Goal: Task Accomplishment & Management: Use online tool/utility

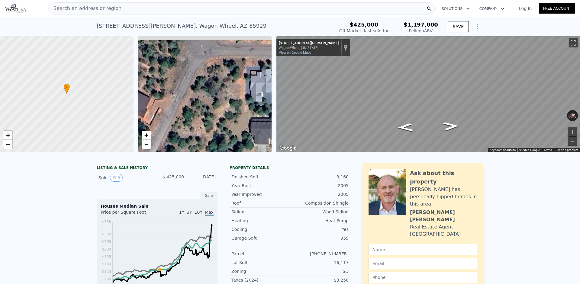
drag, startPoint x: 237, startPoint y: 71, endPoint x: 201, endPoint y: 160, distance: 96.6
click at [201, 152] on div "• + −" at bounding box center [204, 94] width 133 height 116
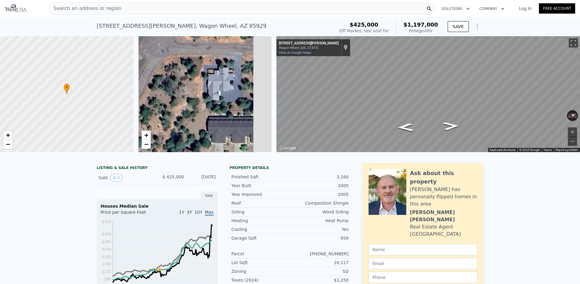
drag, startPoint x: 208, startPoint y: 119, endPoint x: 157, endPoint y: 113, distance: 51.4
click at [157, 113] on div "• + −" at bounding box center [204, 94] width 133 height 116
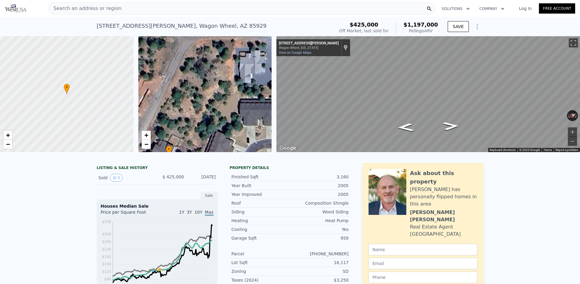
drag, startPoint x: 200, startPoint y: 96, endPoint x: 275, endPoint y: 72, distance: 79.7
click at [272, 73] on div "• + −" at bounding box center [204, 94] width 133 height 116
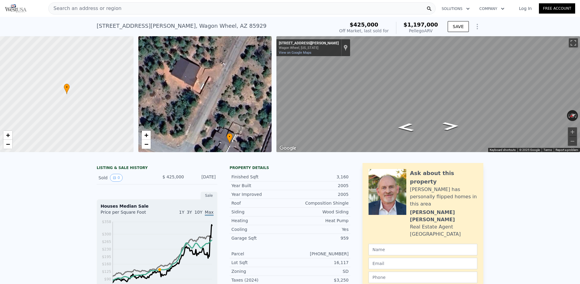
drag, startPoint x: 230, startPoint y: 91, endPoint x: 269, endPoint y: 124, distance: 52.1
click at [269, 124] on div "• + −" at bounding box center [204, 94] width 133 height 116
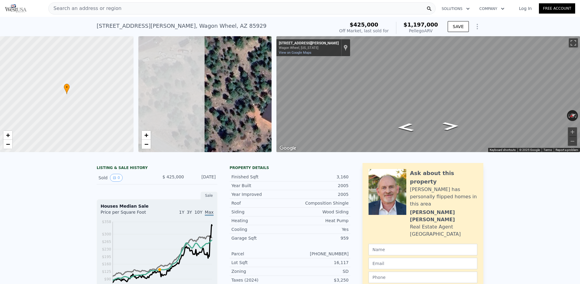
drag, startPoint x: 169, startPoint y: 95, endPoint x: 246, endPoint y: 101, distance: 78.2
click at [246, 100] on div "• + −" at bounding box center [204, 94] width 133 height 116
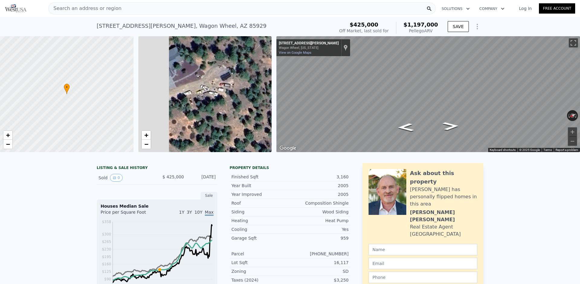
drag, startPoint x: 198, startPoint y: 88, endPoint x: 245, endPoint y: 125, distance: 60.2
click at [244, 125] on div "• + −" at bounding box center [204, 94] width 133 height 116
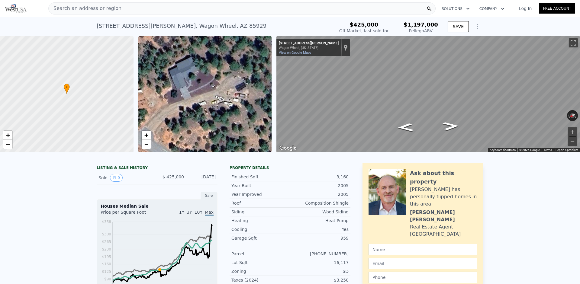
drag, startPoint x: 227, startPoint y: 117, endPoint x: 233, endPoint y: 126, distance: 11.1
click at [233, 126] on div "• + −" at bounding box center [204, 94] width 133 height 116
click at [148, 144] on span "−" at bounding box center [146, 144] width 4 height 8
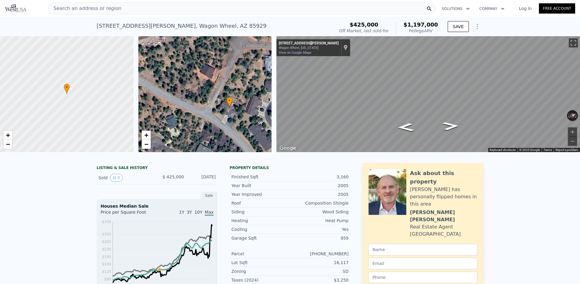
drag, startPoint x: 223, startPoint y: 118, endPoint x: 151, endPoint y: 75, distance: 84.2
click at [151, 75] on div "• + −" at bounding box center [204, 94] width 133 height 116
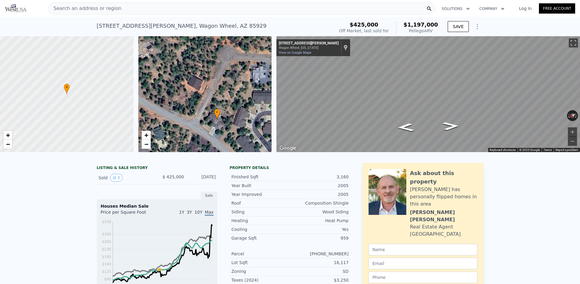
drag, startPoint x: 210, startPoint y: 117, endPoint x: 208, endPoint y: 129, distance: 12.1
click at [208, 129] on div "• + −" at bounding box center [204, 94] width 133 height 116
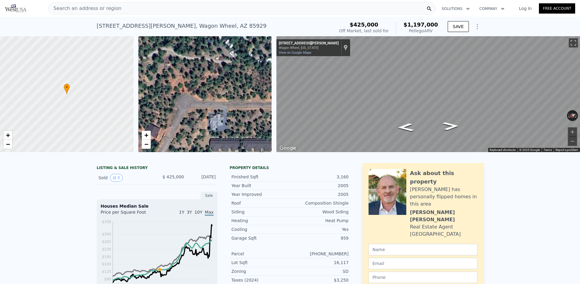
drag, startPoint x: 210, startPoint y: 95, endPoint x: 168, endPoint y: 143, distance: 64.0
click at [168, 143] on div "• + −" at bounding box center [204, 94] width 133 height 116
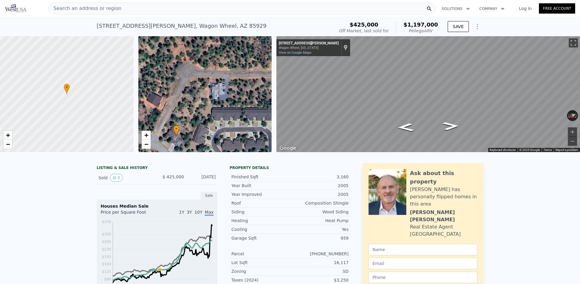
drag, startPoint x: 189, startPoint y: 118, endPoint x: 191, endPoint y: 87, distance: 31.2
click at [191, 87] on div "• + −" at bounding box center [204, 94] width 133 height 116
click at [146, 137] on span "+" at bounding box center [146, 135] width 4 height 8
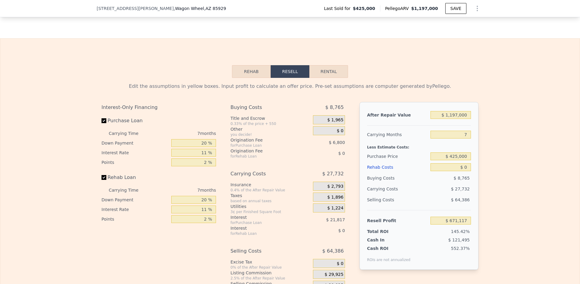
scroll to position [723, 0]
click at [329, 66] on button "Rental" at bounding box center [328, 72] width 39 height 13
select select "30"
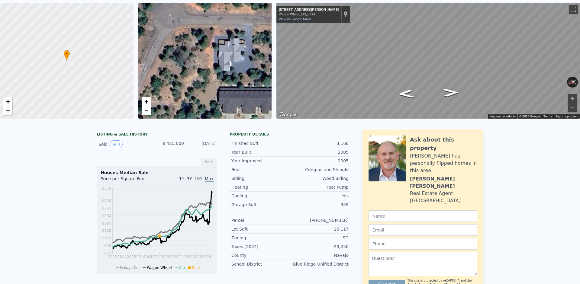
scroll to position [0, 0]
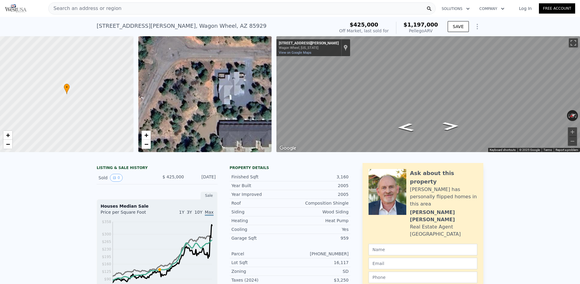
click at [120, 11] on div "Search an address or region" at bounding box center [241, 8] width 387 height 12
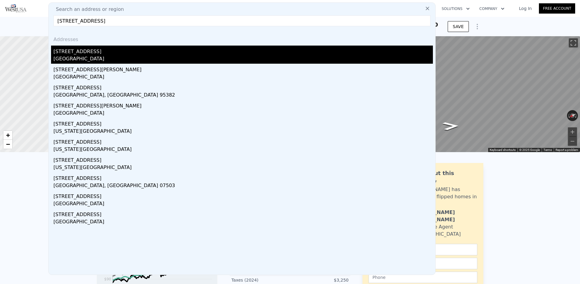
type input "[STREET_ADDRESS]"
click at [83, 56] on div "[GEOGRAPHIC_DATA]" at bounding box center [242, 59] width 379 height 8
